Goal: Information Seeking & Learning: Learn about a topic

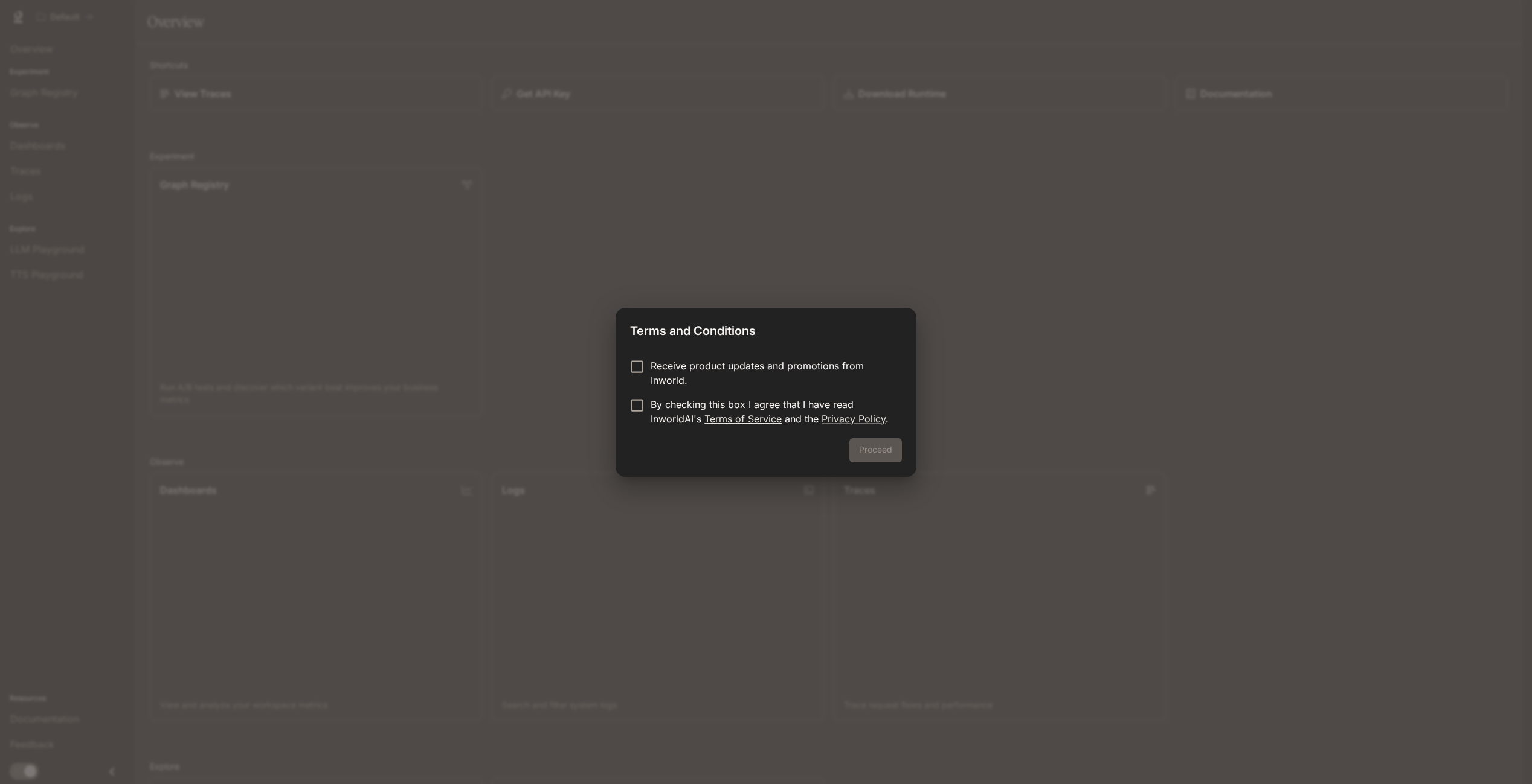
click at [727, 416] on link "Terms of Service" at bounding box center [743, 418] width 77 height 12
click at [891, 443] on button "Proceed" at bounding box center [876, 450] width 53 height 24
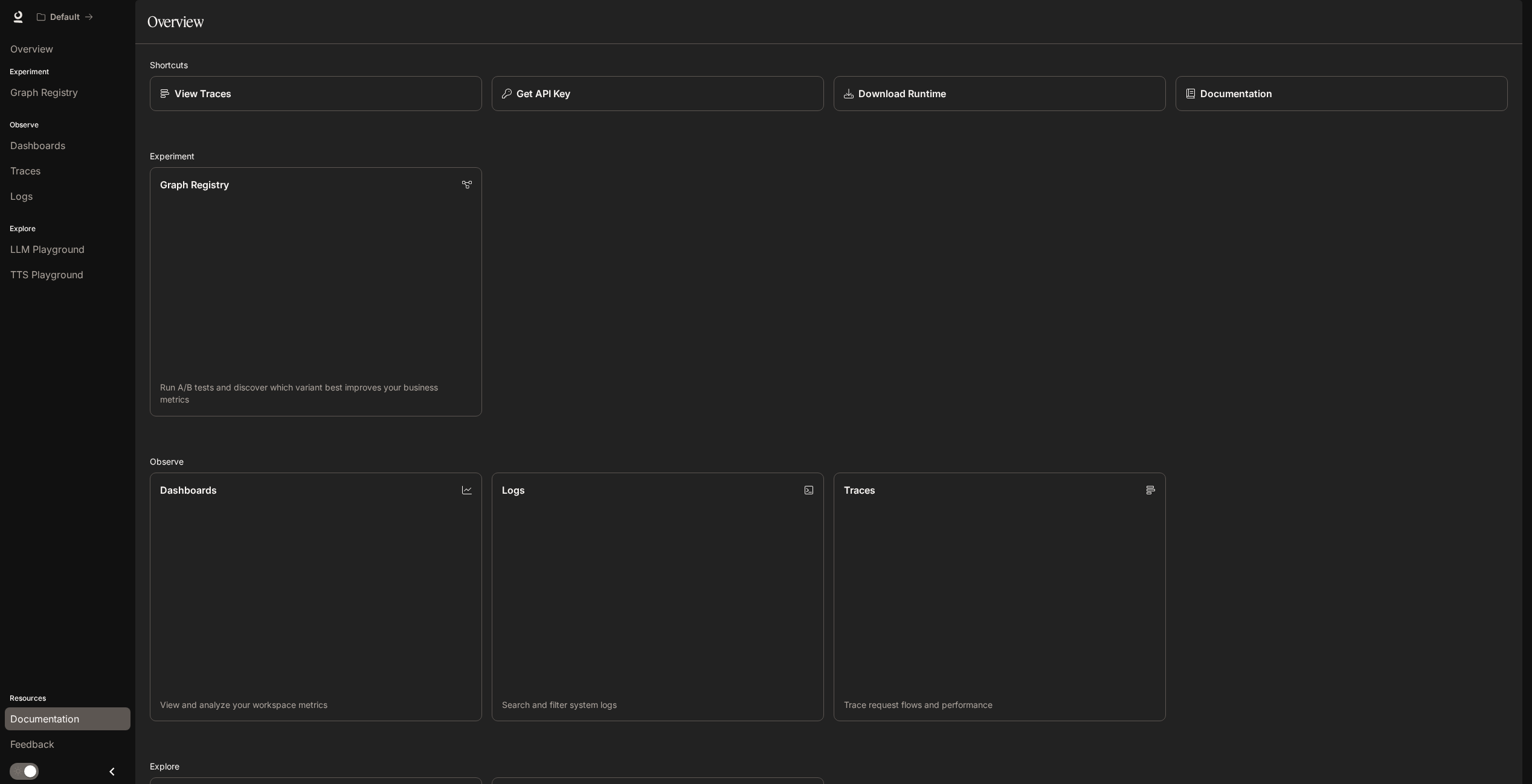
click at [56, 713] on span "Documentation" at bounding box center [44, 719] width 69 height 14
click at [29, 274] on span "TTS Playground" at bounding box center [47, 275] width 73 height 14
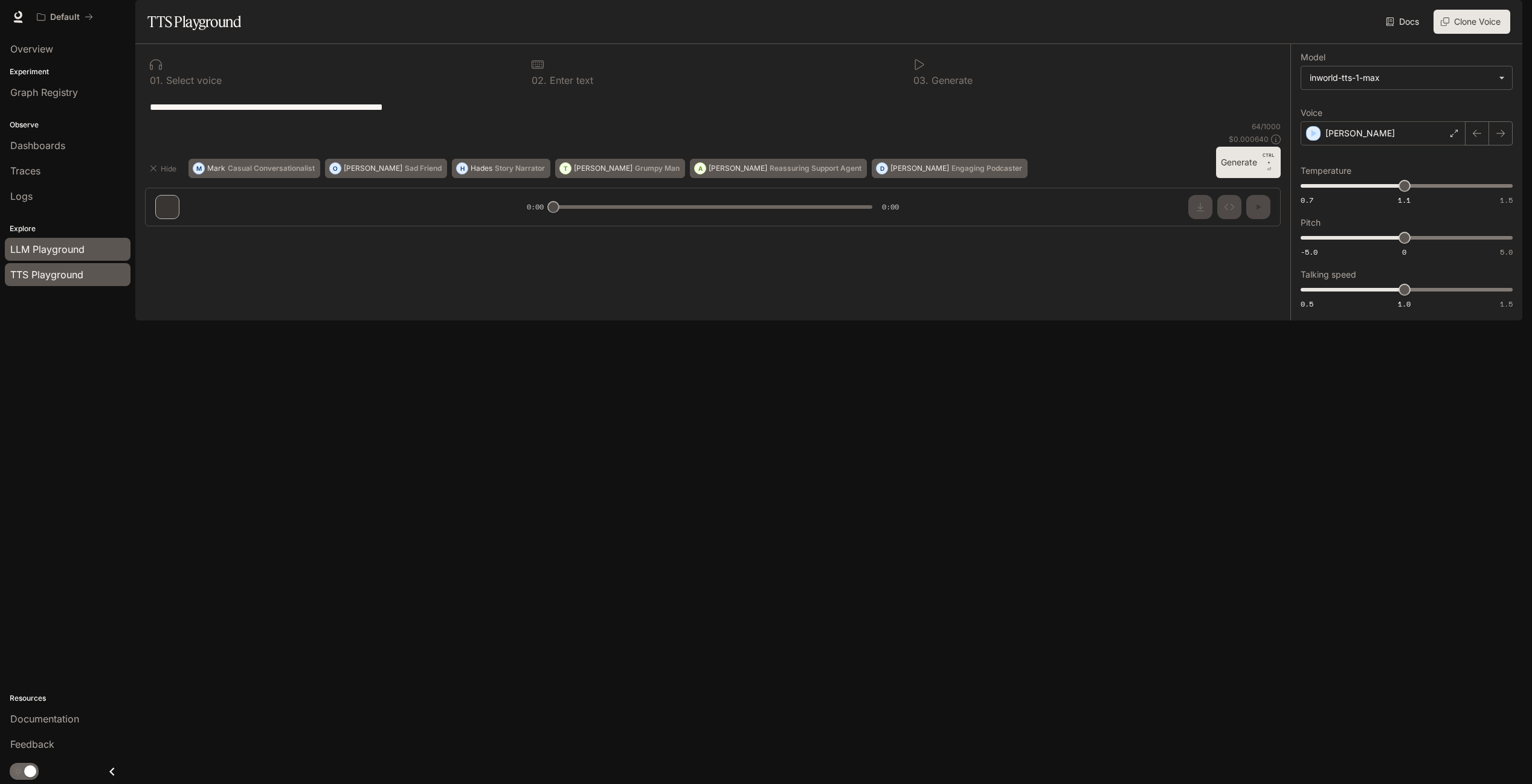
click at [56, 252] on span "LLM Playground" at bounding box center [47, 250] width 74 height 14
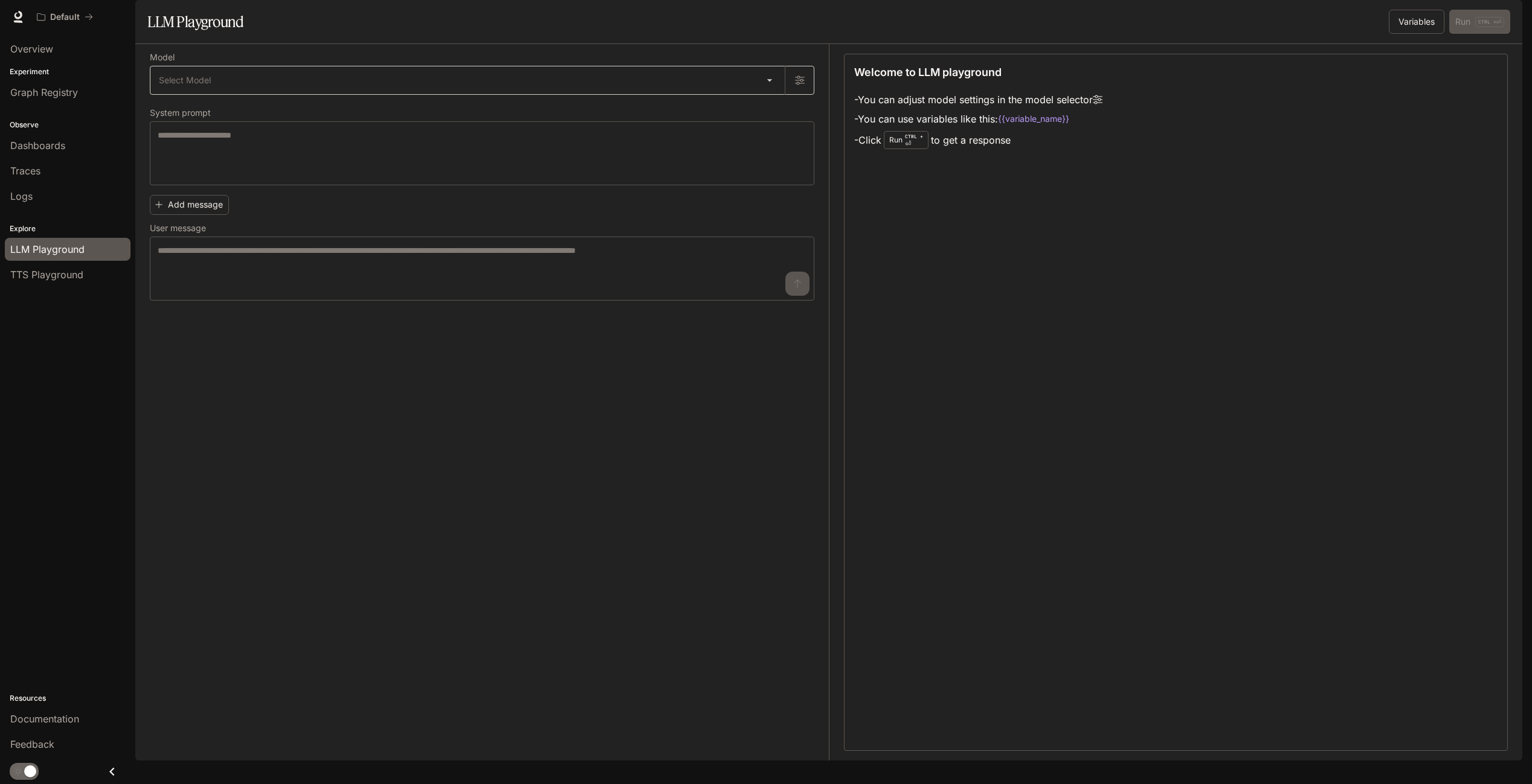
click at [749, 116] on body "Skip to main content Default Documentation Documentation Portal Overview Experi…" at bounding box center [766, 392] width 1532 height 784
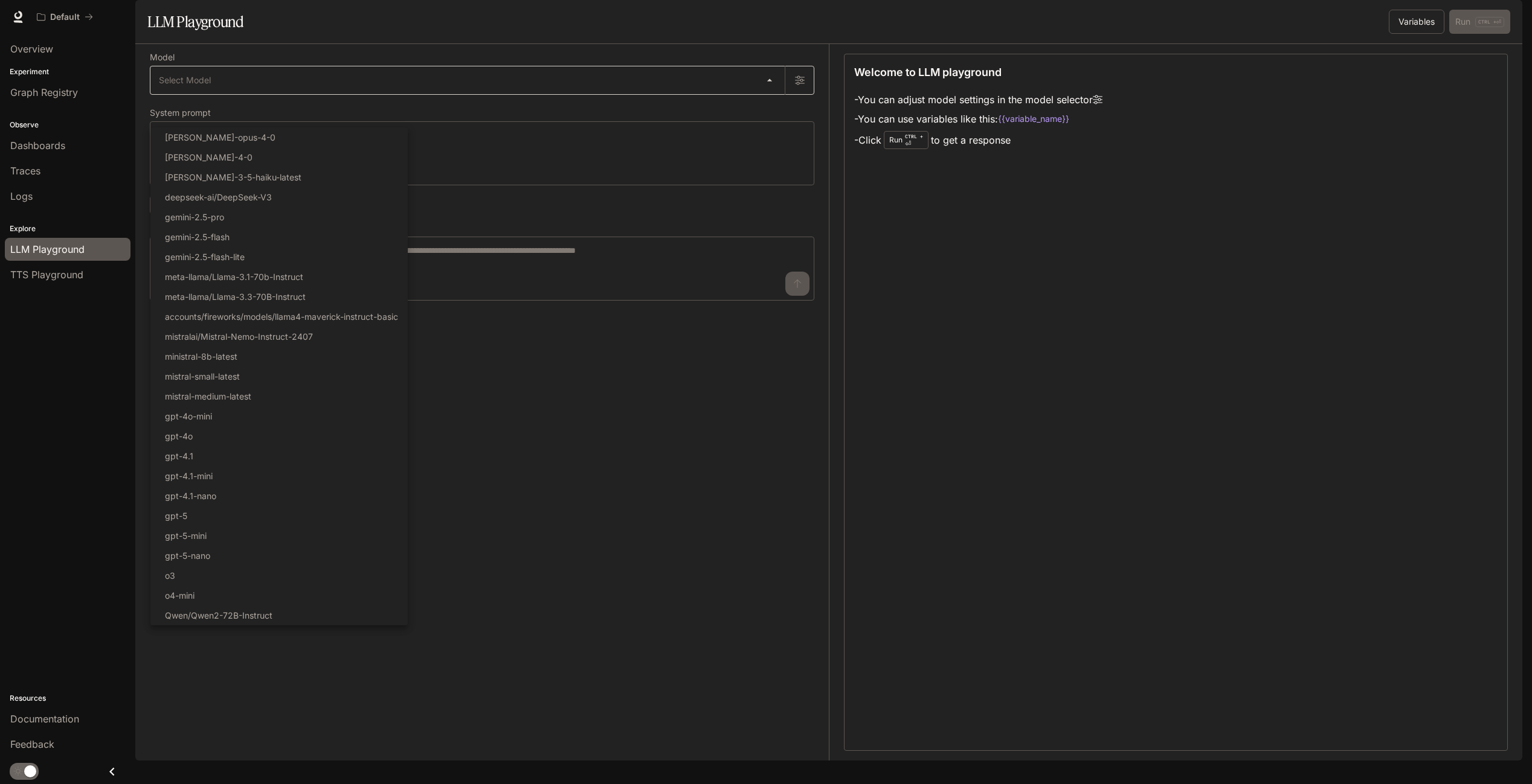
click at [749, 116] on div at bounding box center [766, 392] width 1532 height 784
